Goal: Task Accomplishment & Management: Manage account settings

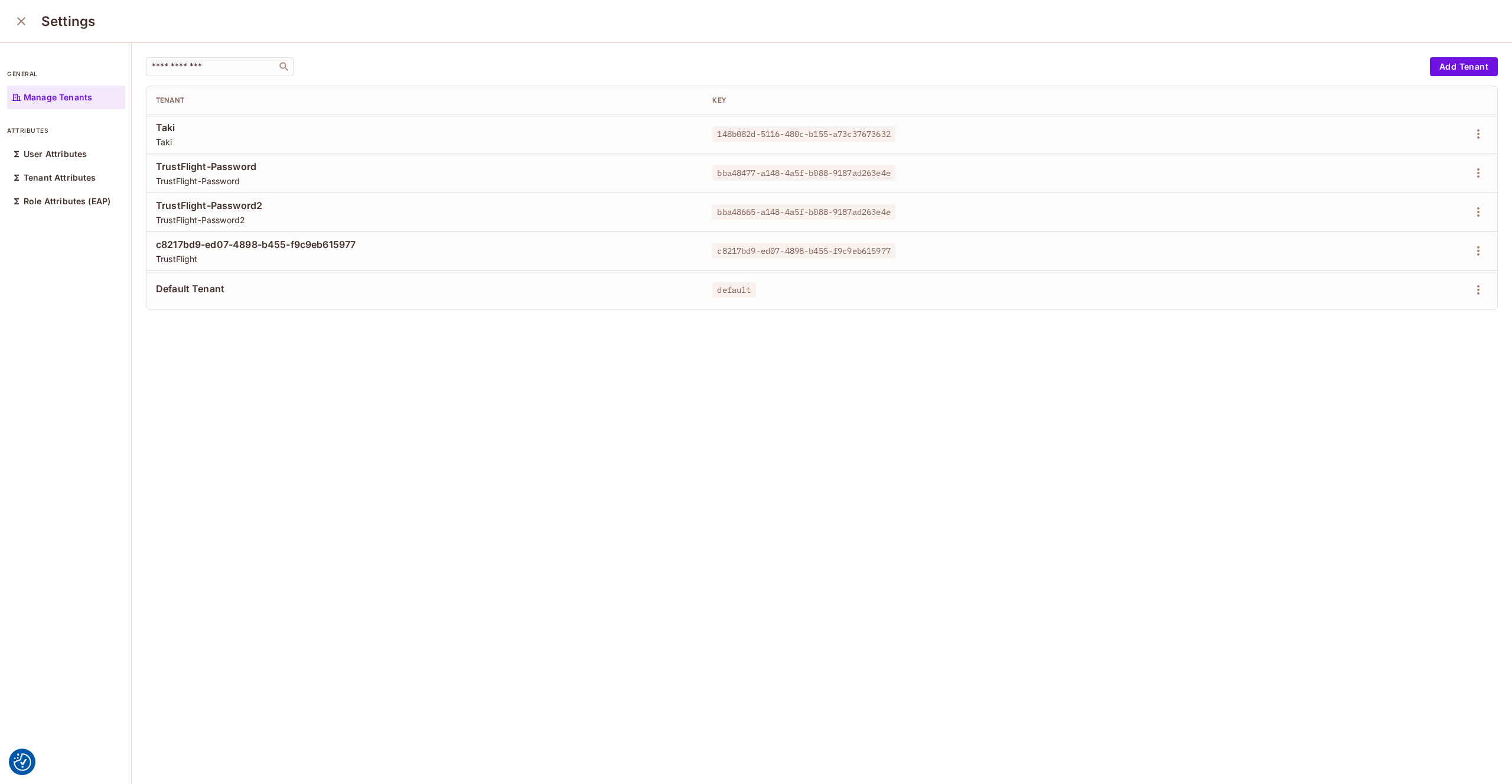
click at [452, 469] on div "​ Add Tenant Tenant Key Taki Taki 148b082d-5116-480c-b155-a73c37673632 TrustFli…" at bounding box center [822, 414] width 1381 height 742
click at [742, 52] on div "​ Add Tenant Tenant Key Taki Taki 148b082d-5116-480c-b155-a73c37673632 TrustFli…" at bounding box center [822, 414] width 1381 height 742
click at [1476, 252] on icon "button" at bounding box center [1478, 251] width 14 height 14
click at [1429, 280] on li "Edit" at bounding box center [1427, 278] width 105 height 26
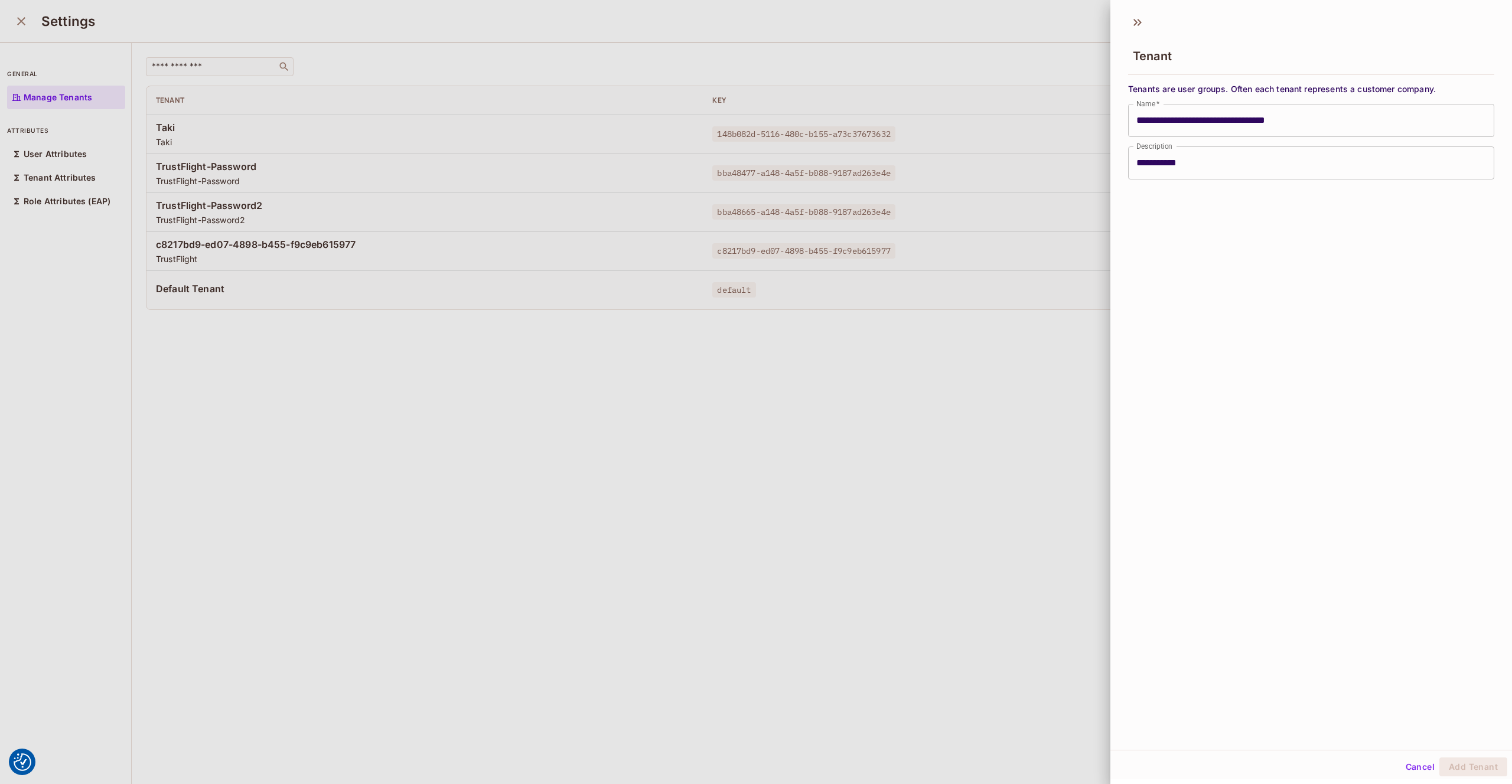
click at [1007, 300] on div at bounding box center [756, 392] width 1512 height 784
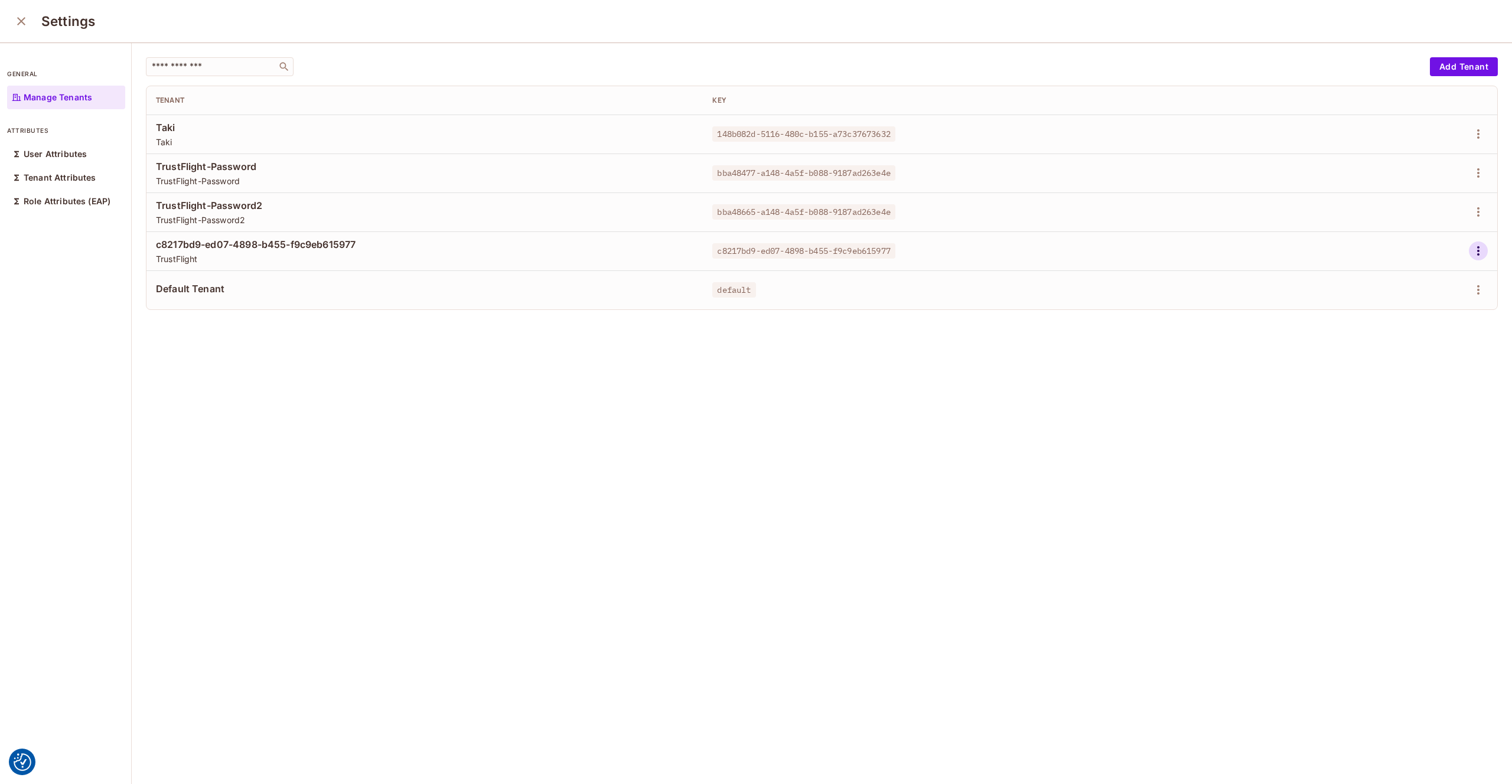
click at [1484, 248] on icon "button" at bounding box center [1478, 251] width 14 height 14
click at [1437, 298] on div "Edit Attributes" at bounding box center [1438, 304] width 59 height 12
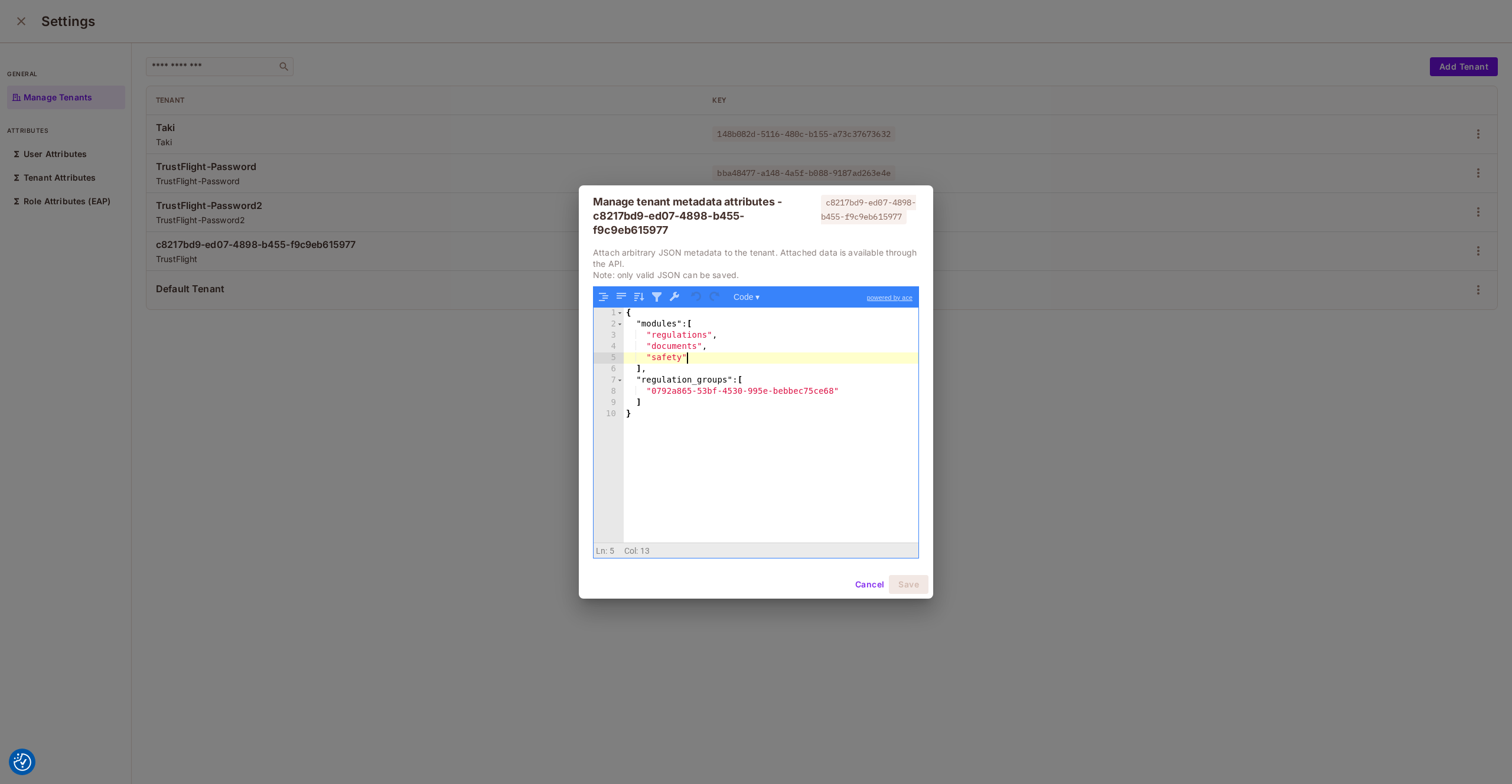
click at [715, 361] on div "{ "modules" : [ "regulations" , "documents" , "safety" ] , "regulation_groups" …" at bounding box center [771, 436] width 295 height 257
click at [864, 585] on button "Cancel" at bounding box center [869, 585] width 38 height 19
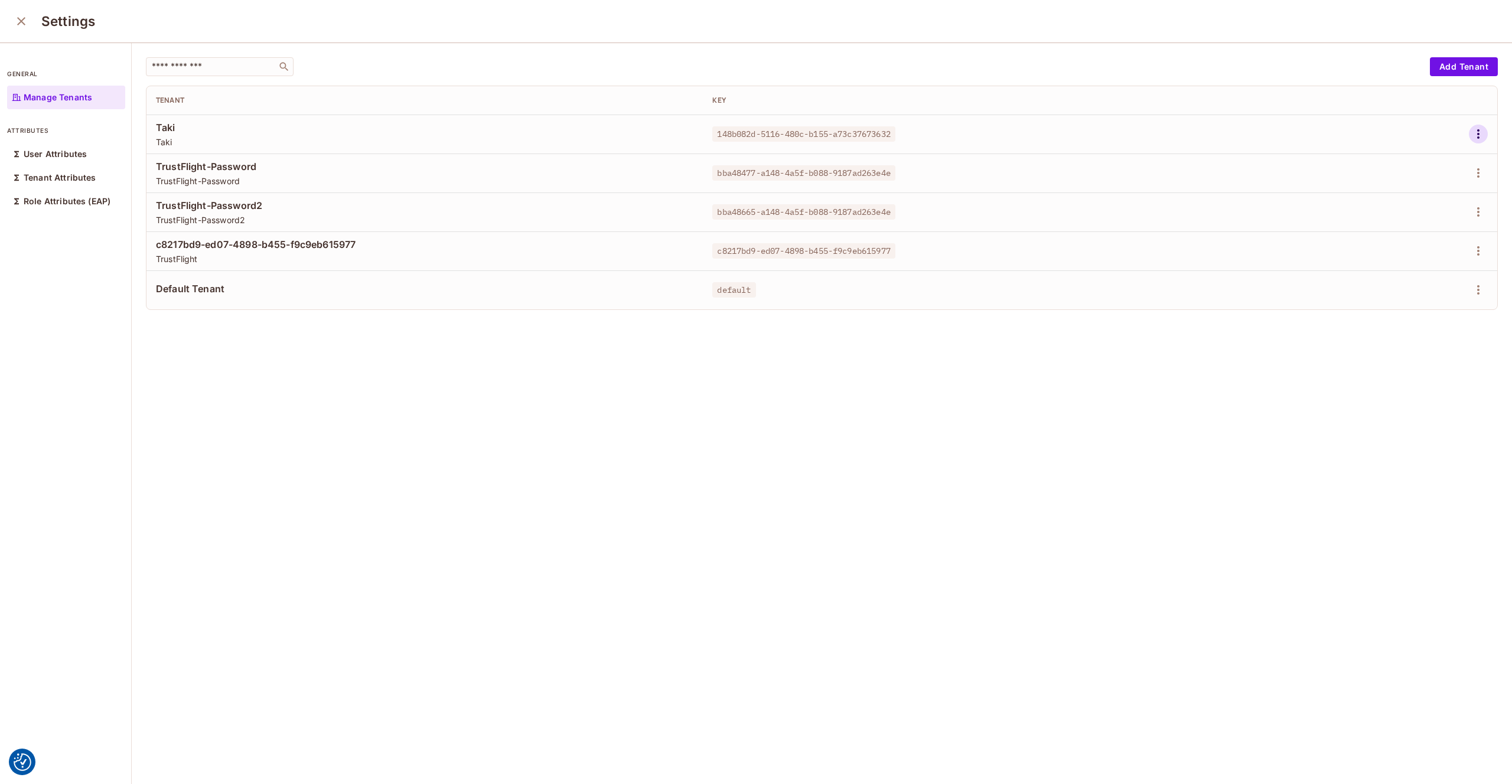
click at [1478, 133] on icon "button" at bounding box center [1478, 133] width 2 height 10
click at [1230, 63] on div at bounding box center [756, 392] width 1512 height 784
click at [1481, 133] on icon "button" at bounding box center [1478, 133] width 14 height 14
click at [1428, 159] on li "Edit" at bounding box center [1427, 161] width 105 height 26
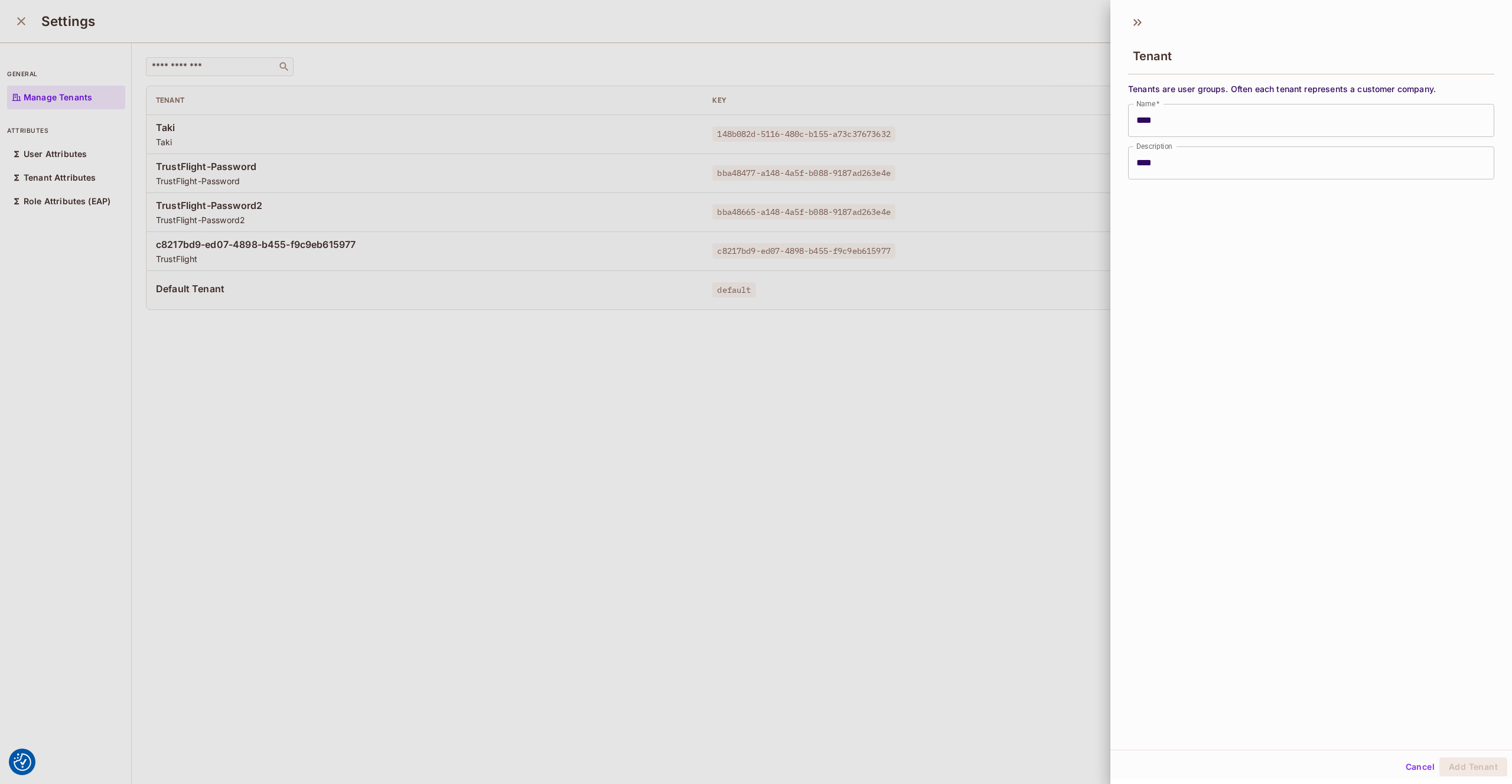
click at [895, 70] on div at bounding box center [756, 392] width 1512 height 784
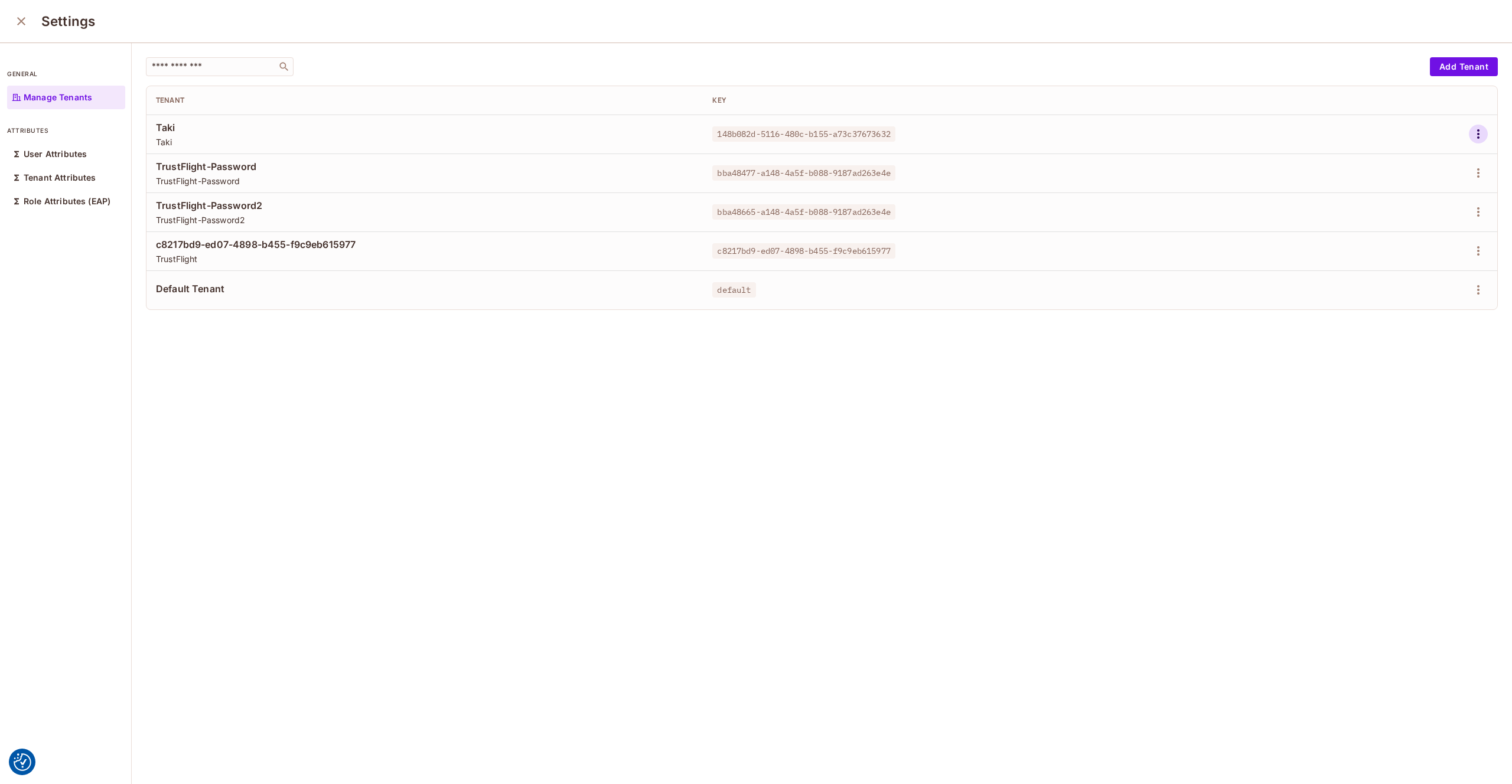
click at [1479, 134] on icon "button" at bounding box center [1478, 133] width 2 height 10
click at [1437, 183] on div "Edit Attributes" at bounding box center [1438, 187] width 59 height 12
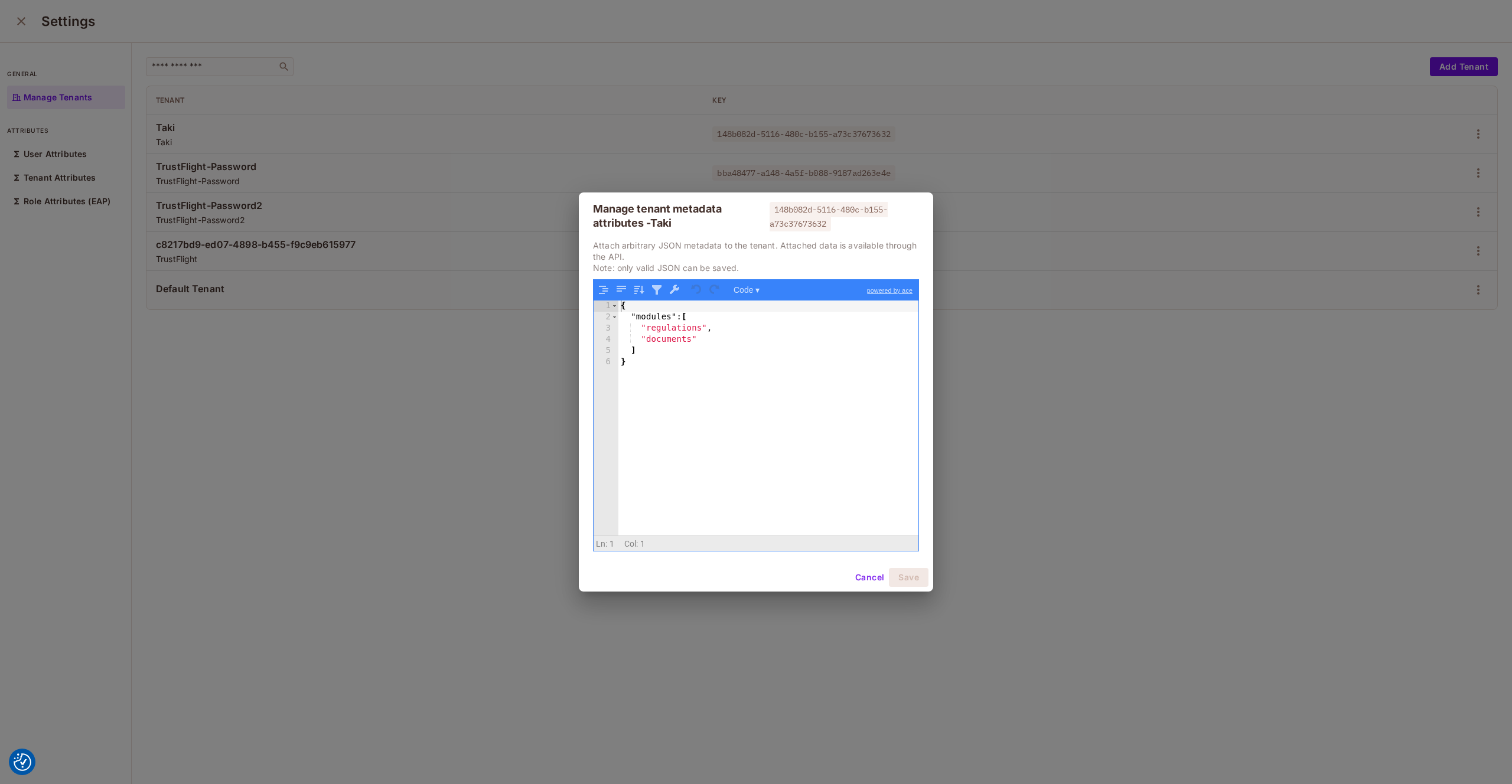
drag, startPoint x: 700, startPoint y: 342, endPoint x: 726, endPoint y: 347, distance: 26.5
click at [704, 342] on div "{ "modules" : [ "regulations" , "documents" ] }" at bounding box center [768, 429] width 300 height 257
drag, startPoint x: 741, startPoint y: 353, endPoint x: 640, endPoint y: 351, distance: 101.0
click at [640, 351] on div "{ "modules" : [ "regulations" , "documents" , "user-management" ] }" at bounding box center [768, 429] width 300 height 257
click at [748, 352] on div "{ "modules" : [ "regulations" , "documents" , "user-management" ] }" at bounding box center [768, 429] width 300 height 257
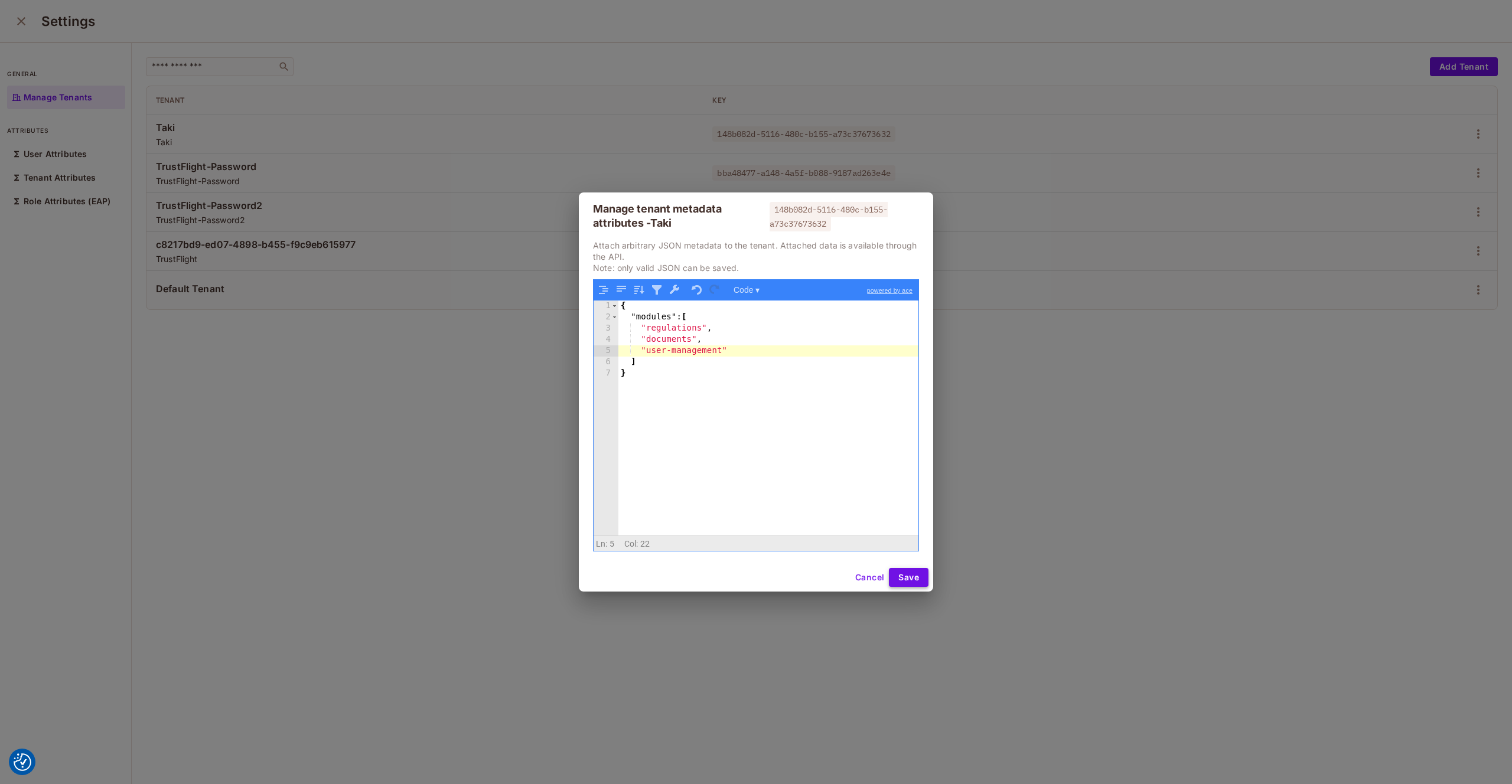
click at [914, 574] on button "Save" at bounding box center [909, 578] width 40 height 19
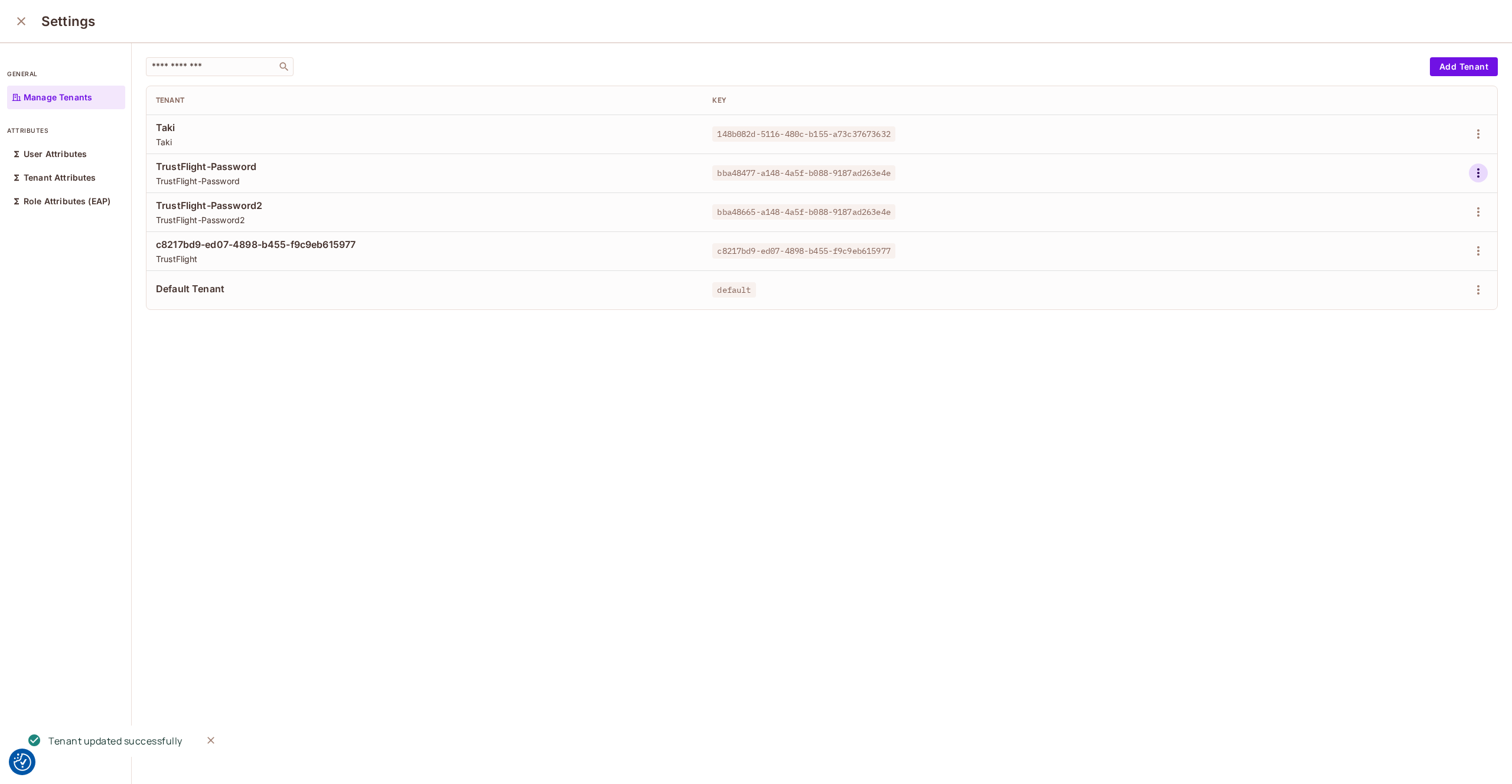
click at [1478, 171] on icon "button" at bounding box center [1478, 172] width 14 height 14
click at [1425, 223] on div "Edit Attributes" at bounding box center [1438, 226] width 59 height 12
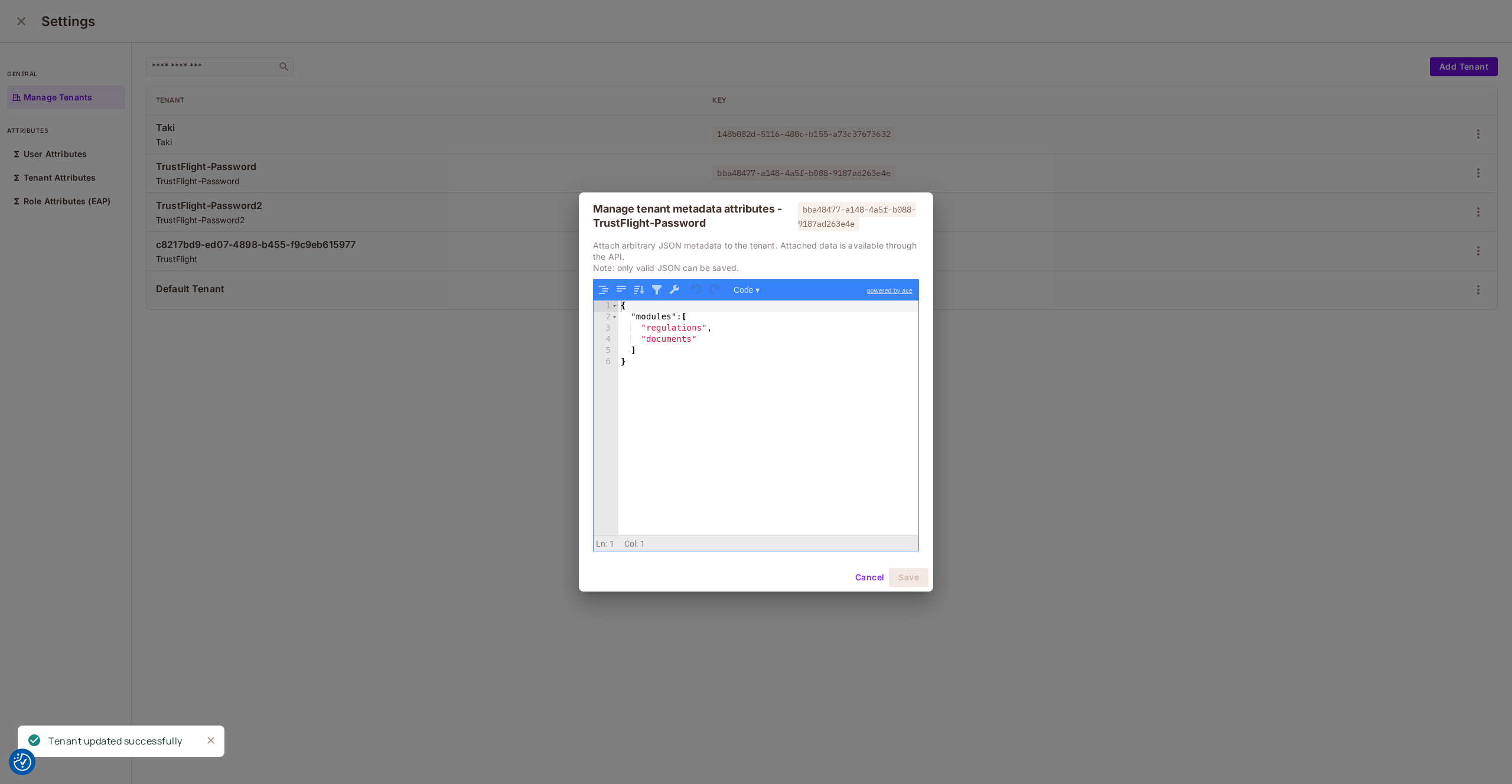
click at [720, 344] on div "{ "modules" : [ "regulations" , "documents" ] }" at bounding box center [768, 429] width 300 height 257
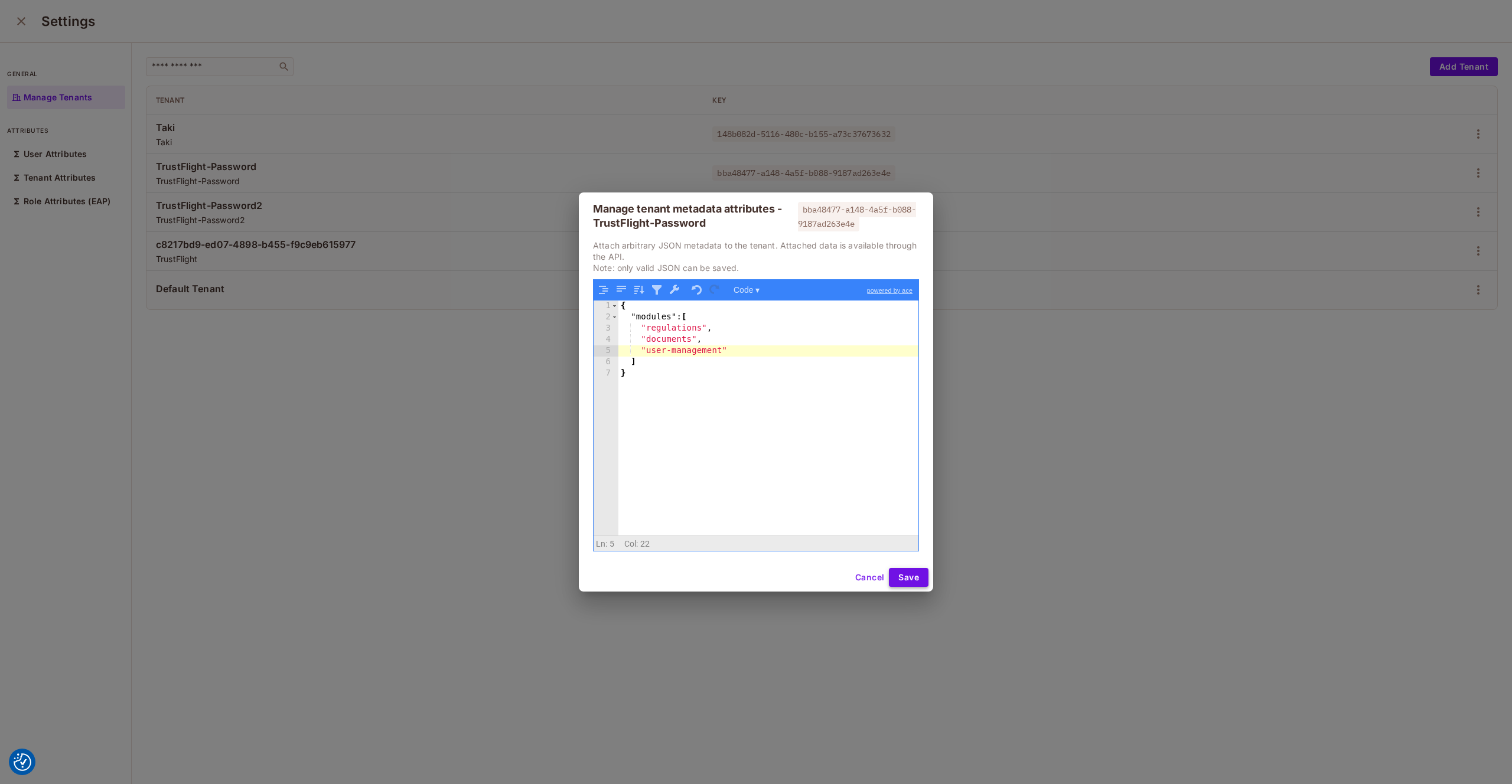
click at [917, 576] on button "Save" at bounding box center [909, 578] width 40 height 19
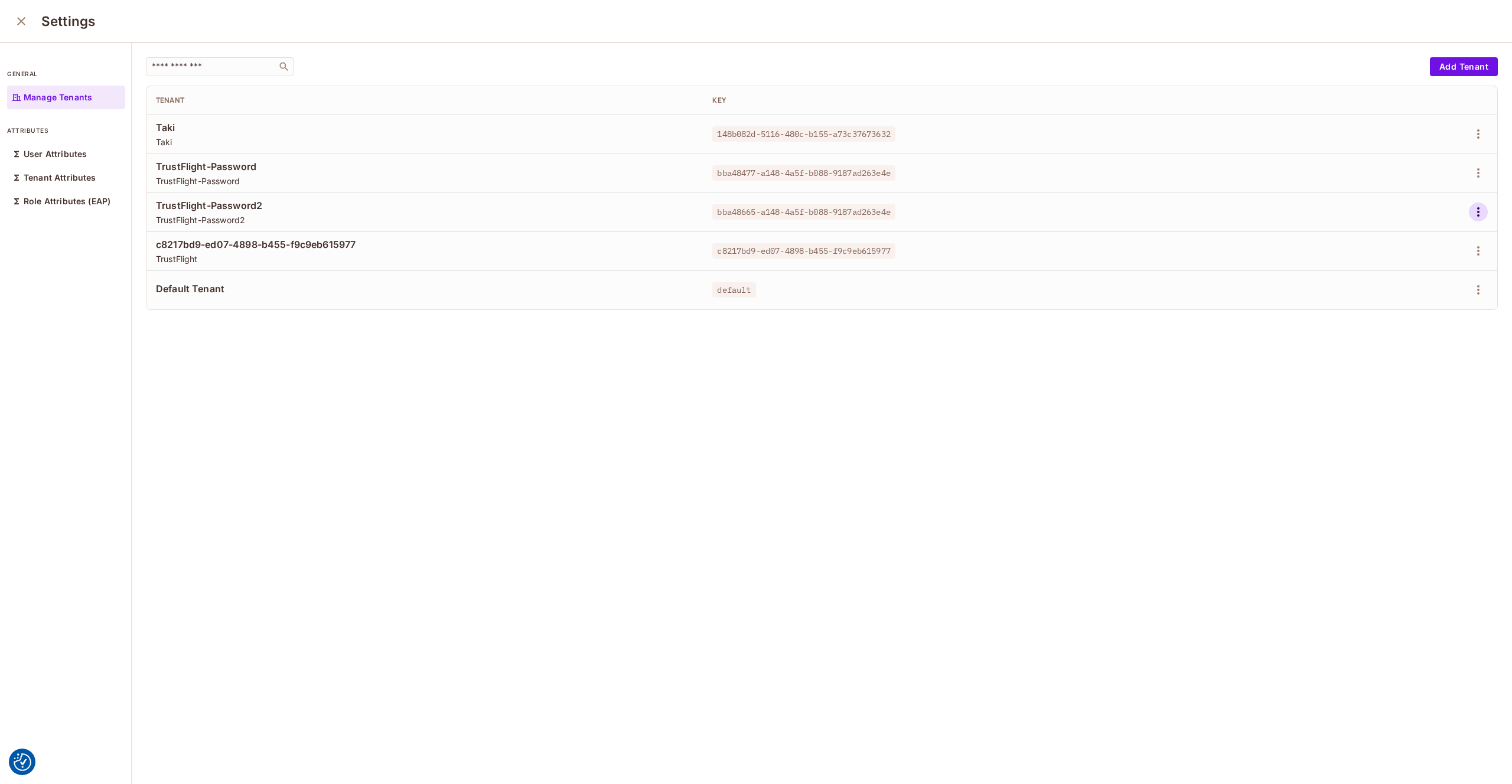
click at [1482, 208] on icon "button" at bounding box center [1478, 211] width 14 height 14
click at [1436, 259] on div "Edit Attributes" at bounding box center [1438, 265] width 59 height 12
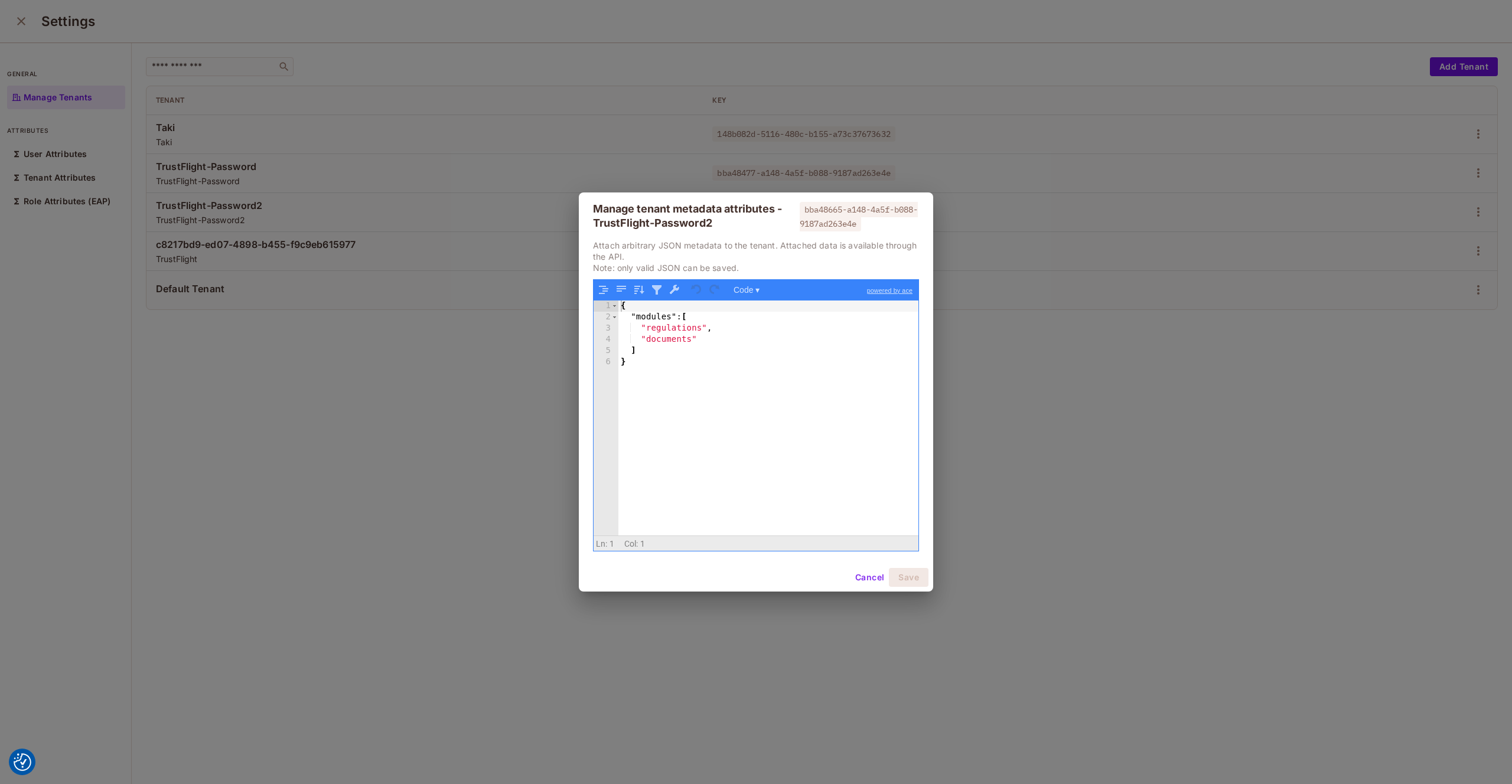
click at [716, 339] on div "{ "modules" : [ "regulations" , "documents" ] }" at bounding box center [768, 429] width 300 height 257
drag, startPoint x: 660, startPoint y: 350, endPoint x: 575, endPoint y: 348, distance: 85.0
click at [575, 348] on div "Manage tenant metadata attributes - TrustFlight-Password2 bba48665-a148-4a5f-b0…" at bounding box center [756, 392] width 1512 height 784
click at [873, 579] on button "Cancel" at bounding box center [869, 578] width 38 height 19
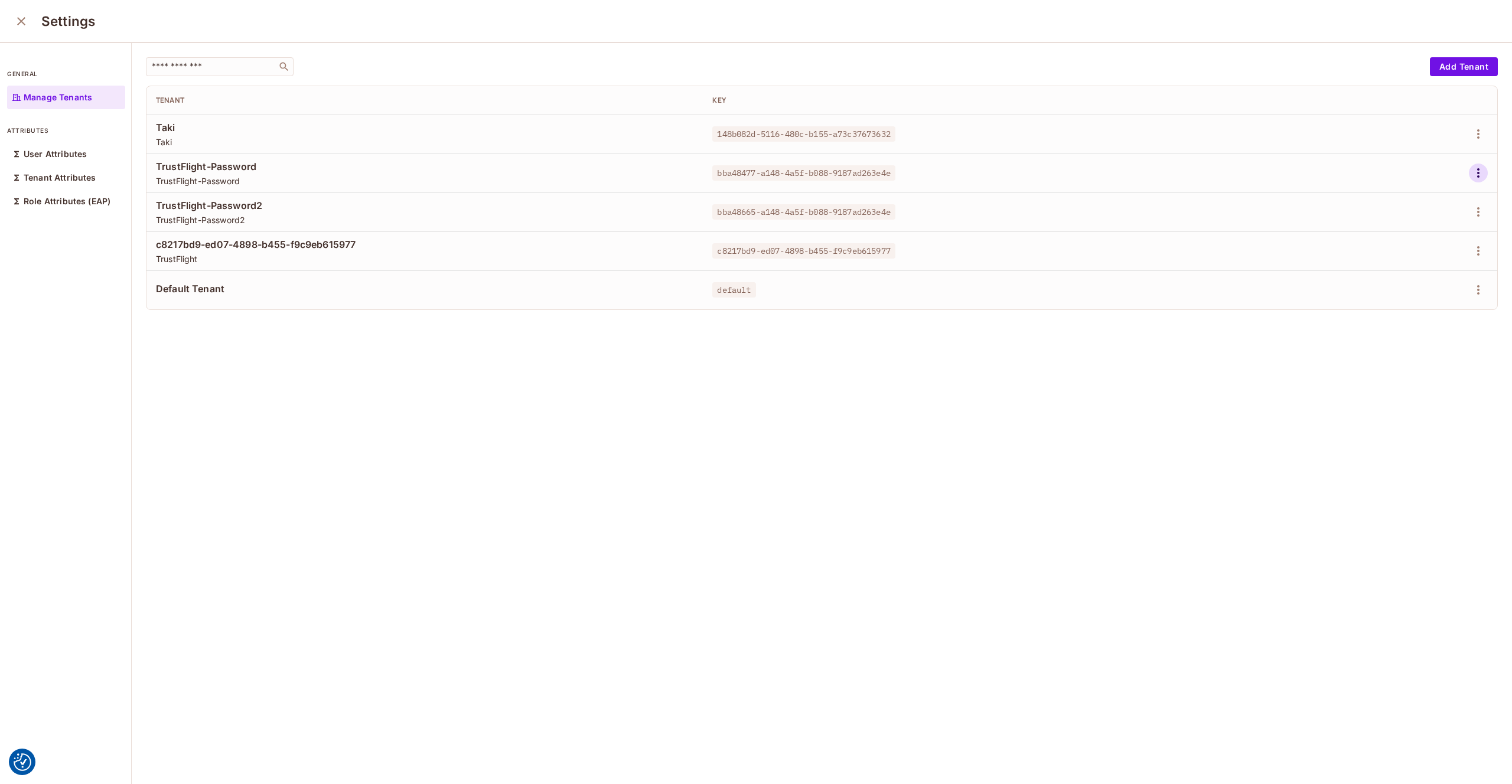
click at [1478, 174] on icon "button" at bounding box center [1478, 172] width 14 height 14
click at [1417, 233] on span "Edit Attributes" at bounding box center [1437, 226] width 65 height 19
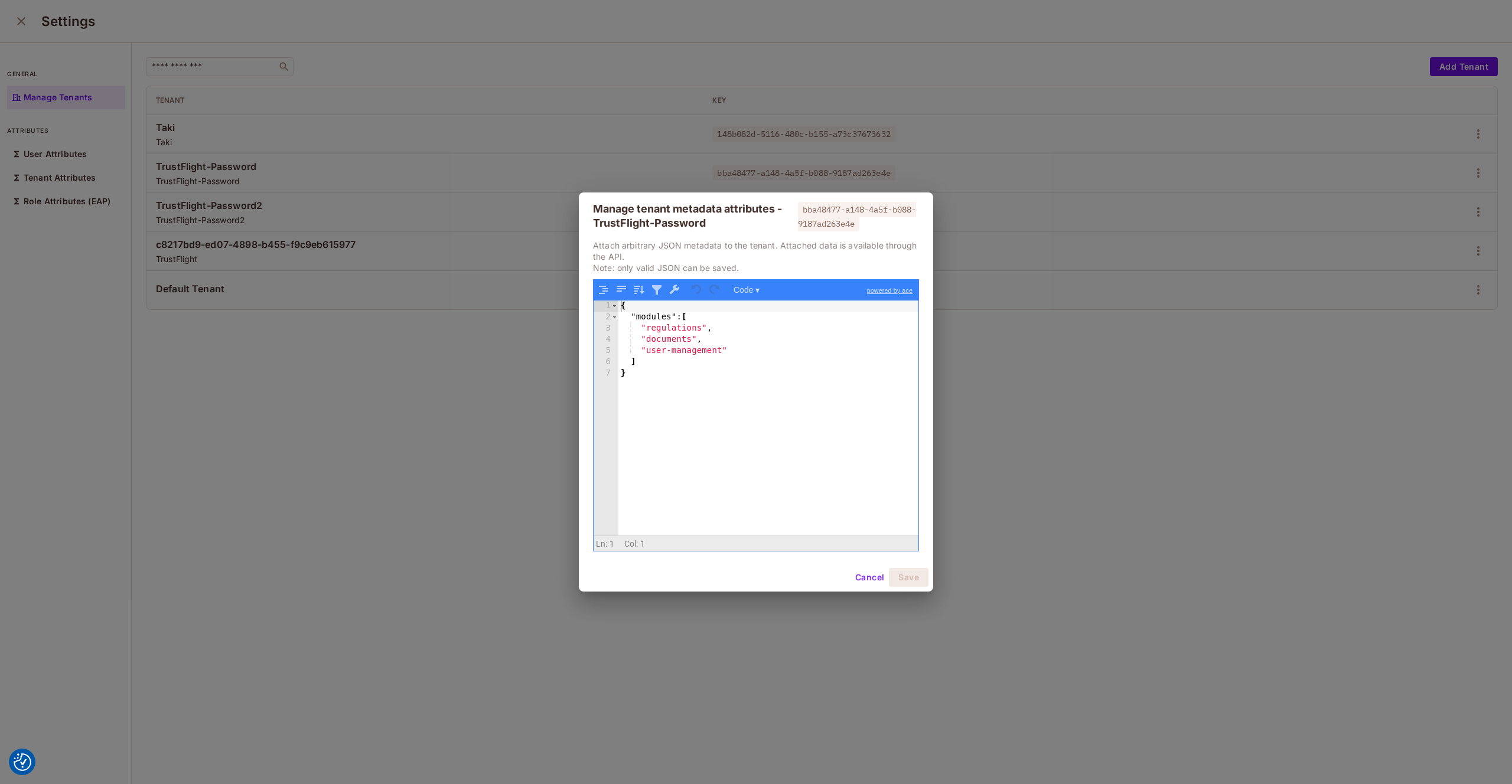
click at [870, 574] on button "Cancel" at bounding box center [869, 578] width 38 height 19
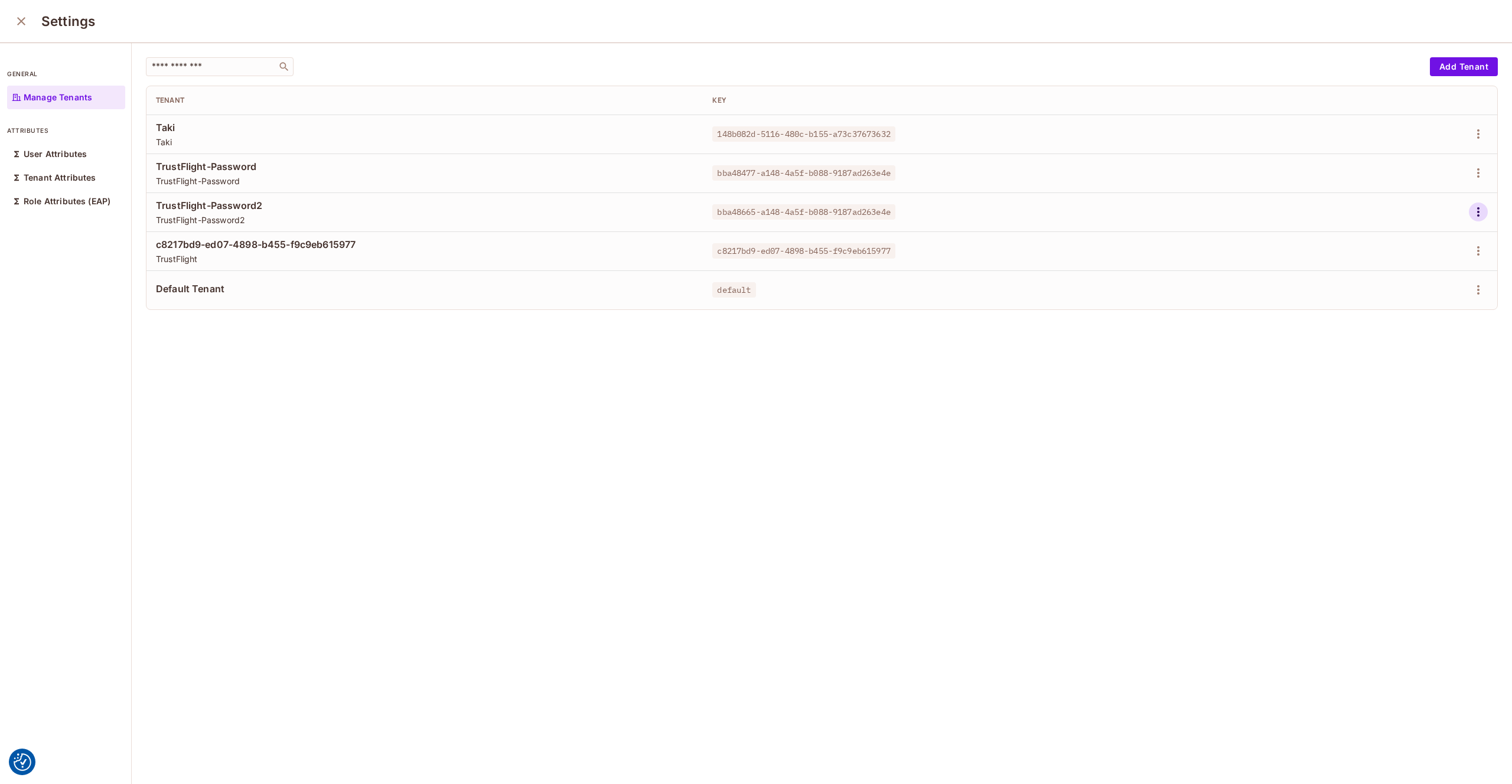
click at [1482, 210] on icon "button" at bounding box center [1478, 211] width 14 height 14
click at [1414, 265] on div "Edit Attributes" at bounding box center [1438, 265] width 59 height 12
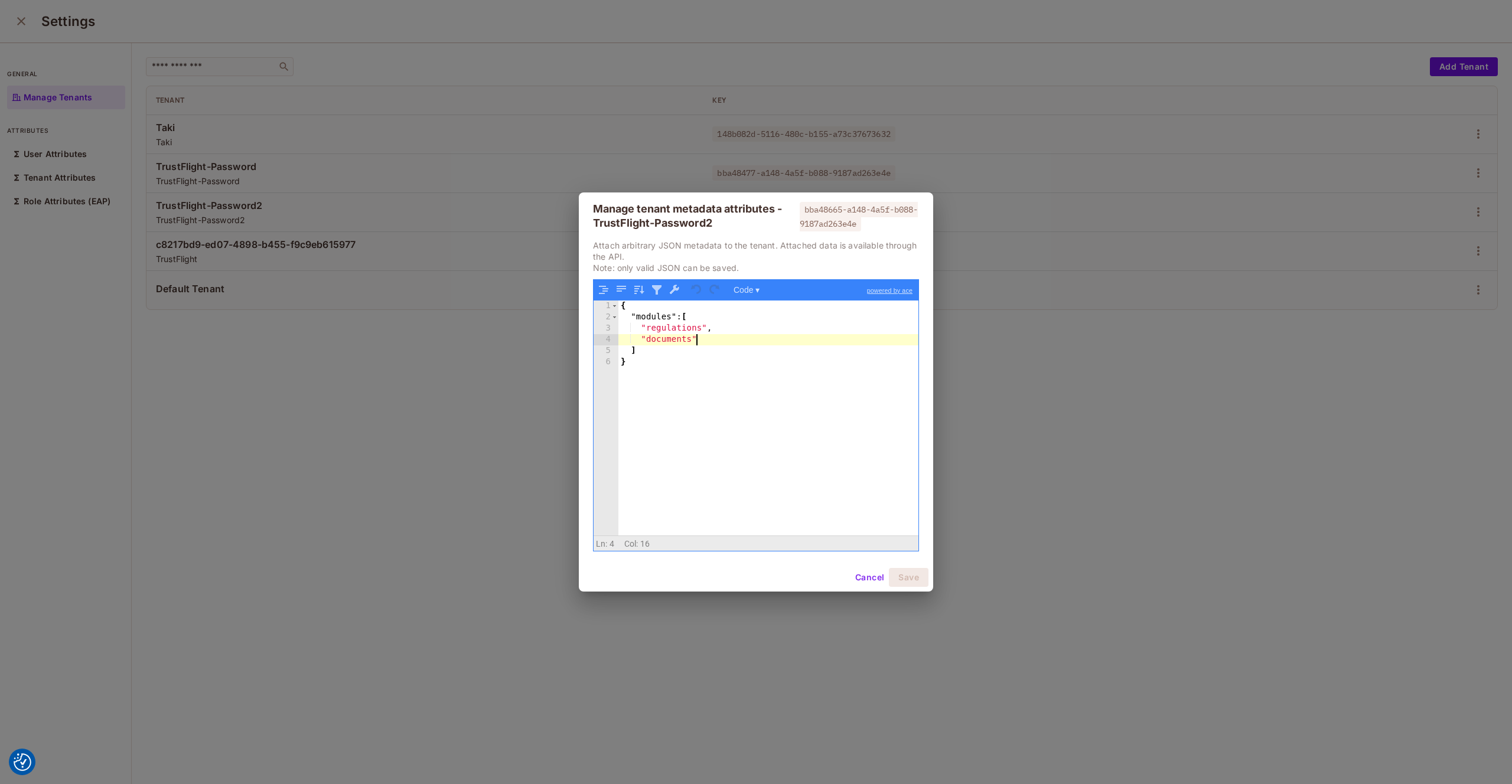
click at [714, 341] on div "{ "modules" : [ "regulations" , "documents" ] }" at bounding box center [768, 429] width 300 height 257
click at [920, 580] on button "Save" at bounding box center [909, 578] width 40 height 19
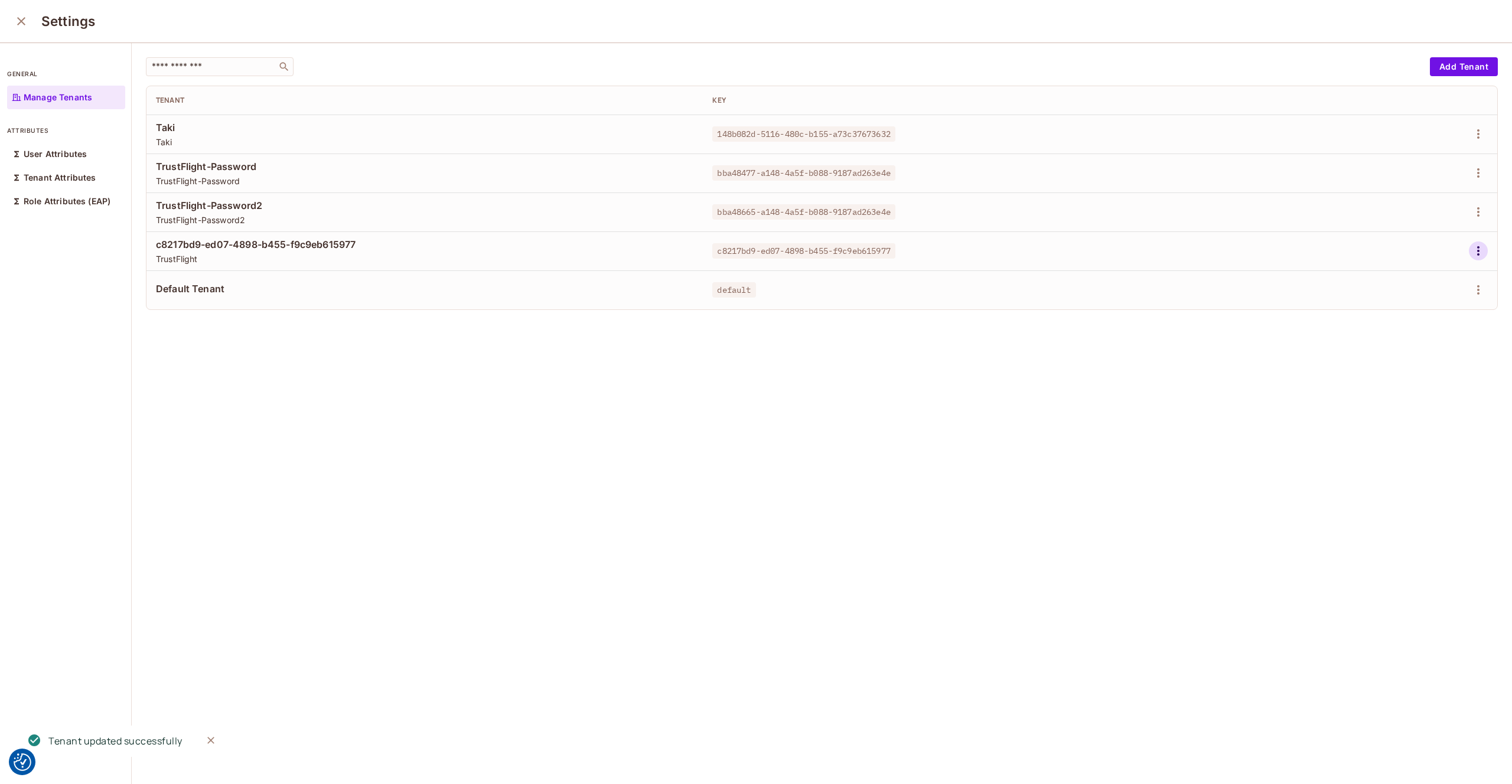
scroll to position [1, 0]
click at [1479, 253] on icon "button" at bounding box center [1478, 250] width 14 height 14
click at [1413, 301] on div "Edit Attributes" at bounding box center [1438, 304] width 59 height 12
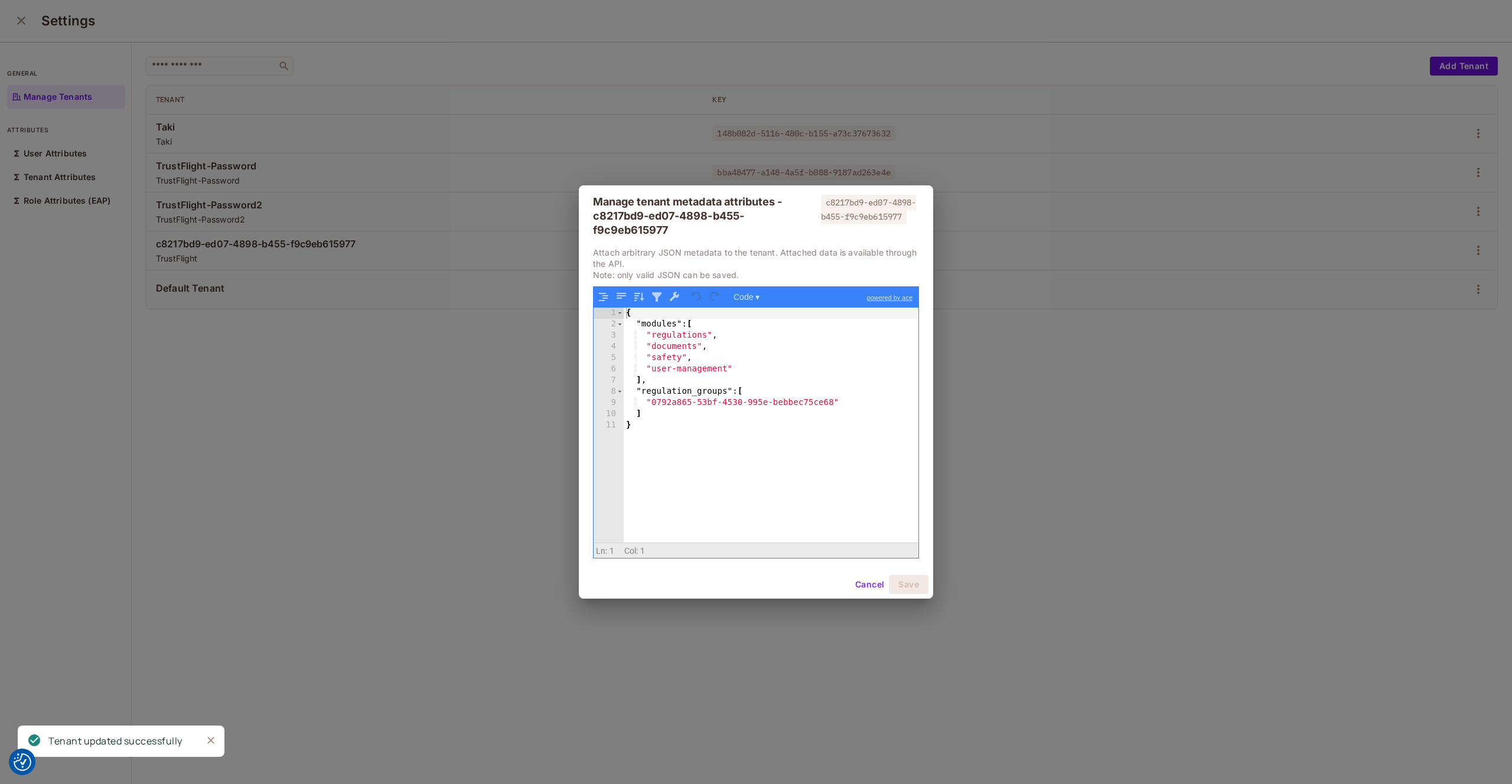
click at [865, 581] on button "Cancel" at bounding box center [869, 585] width 38 height 19
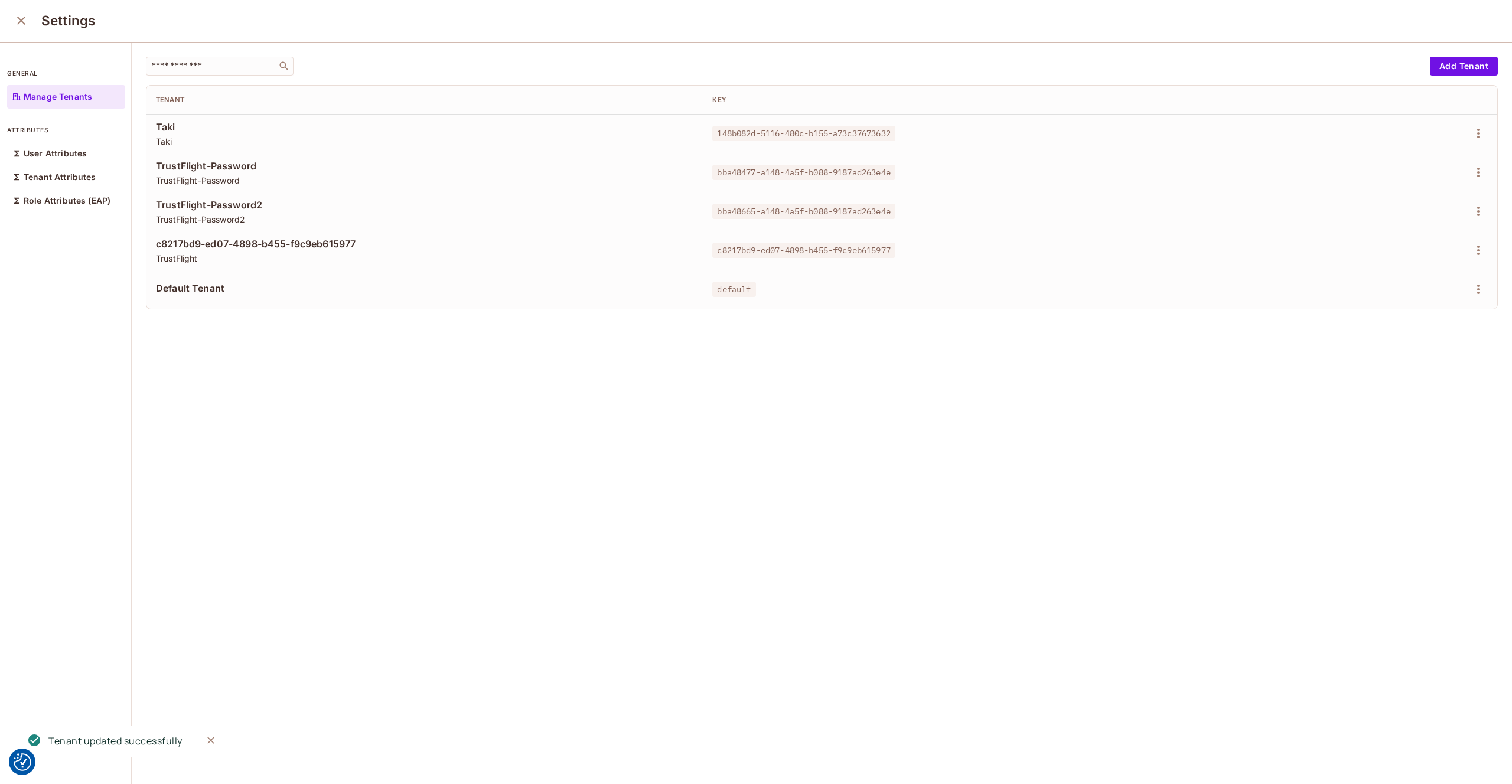
click at [1491, 294] on td at bounding box center [1378, 289] width 238 height 39
click at [1486, 293] on button "button" at bounding box center [1478, 290] width 19 height 19
click at [1417, 344] on div "Edit Attributes" at bounding box center [1438, 342] width 59 height 12
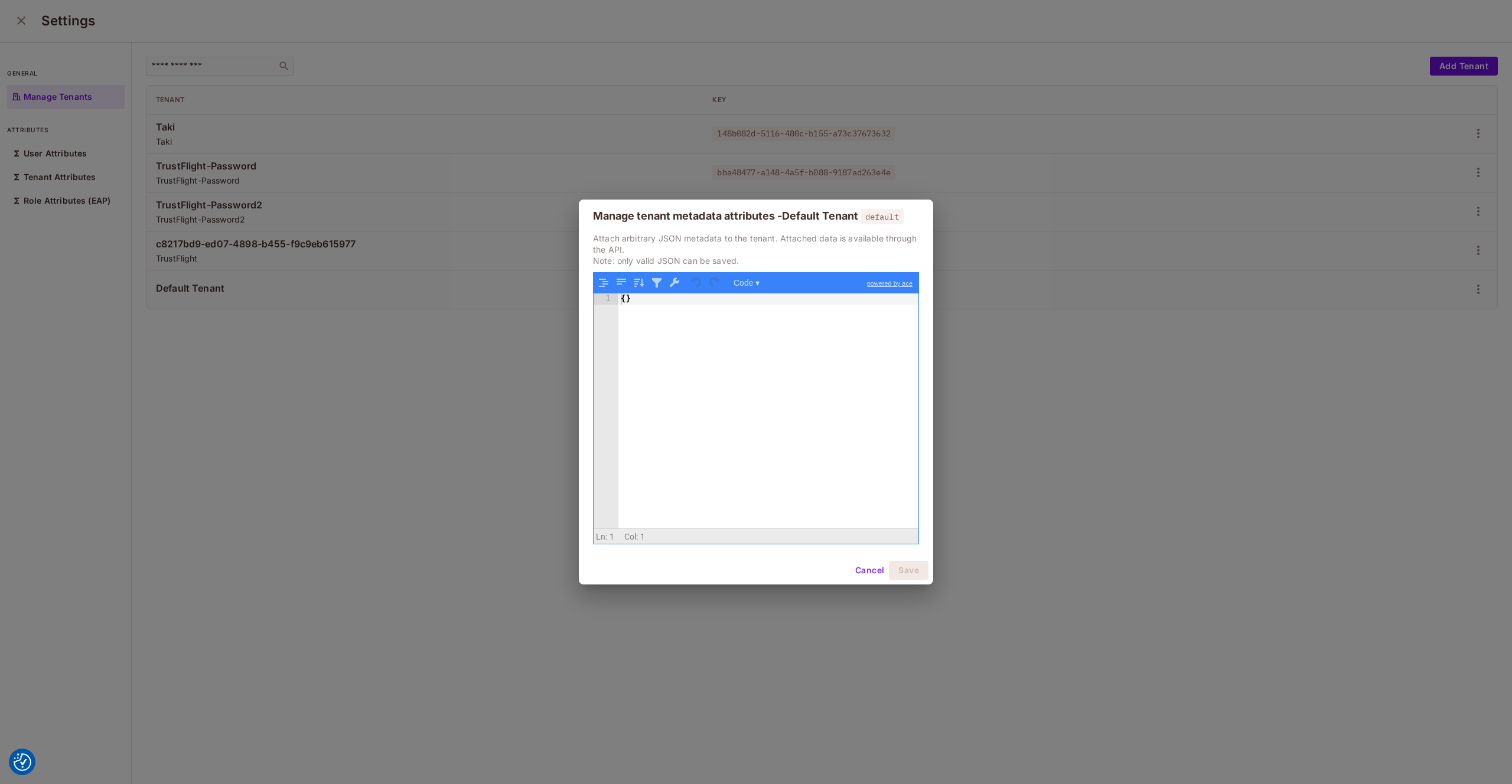
click at [871, 574] on button "Cancel" at bounding box center [869, 571] width 38 height 19
